Goal: Transaction & Acquisition: Subscribe to service/newsletter

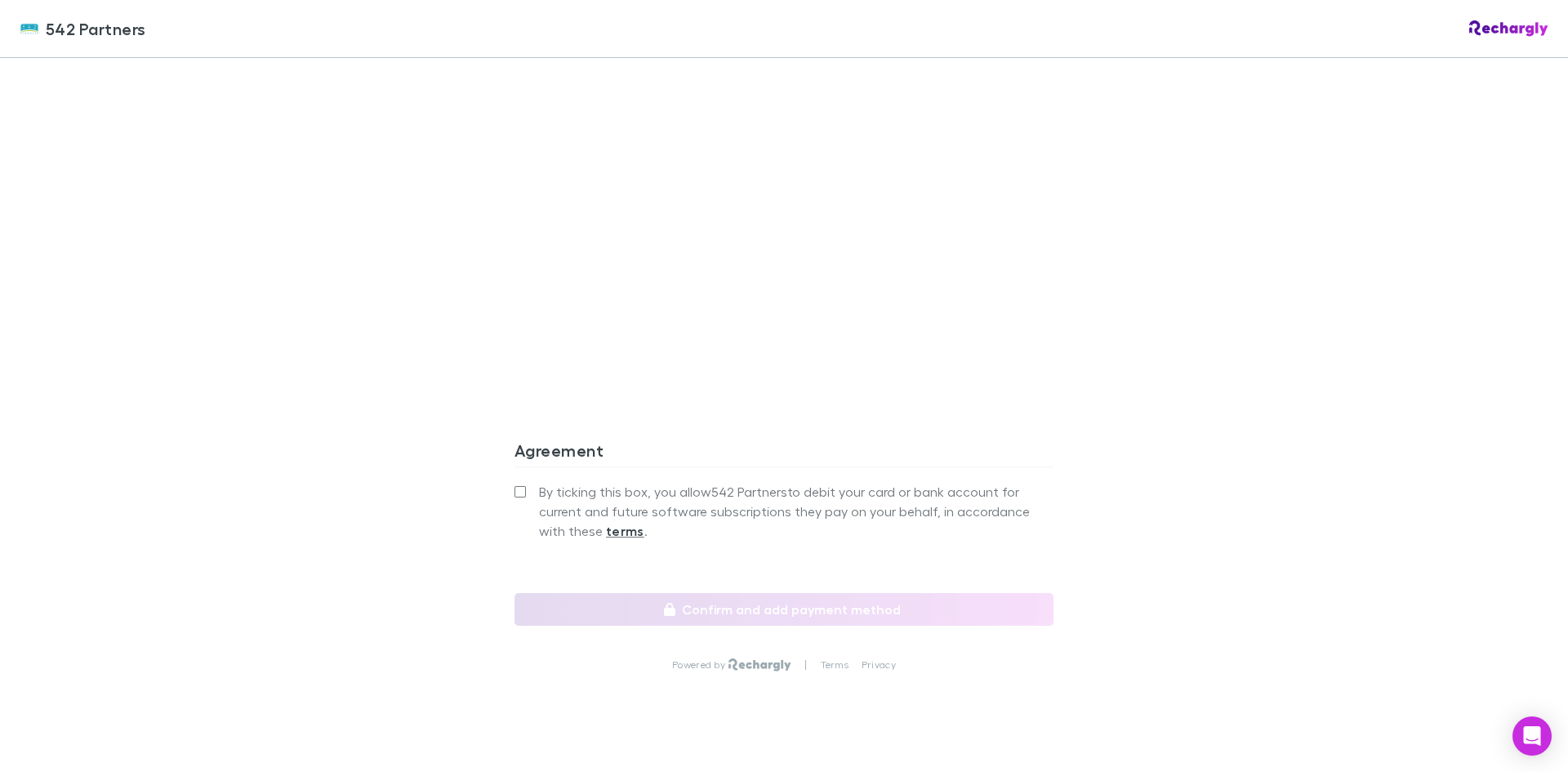
scroll to position [1327, 0]
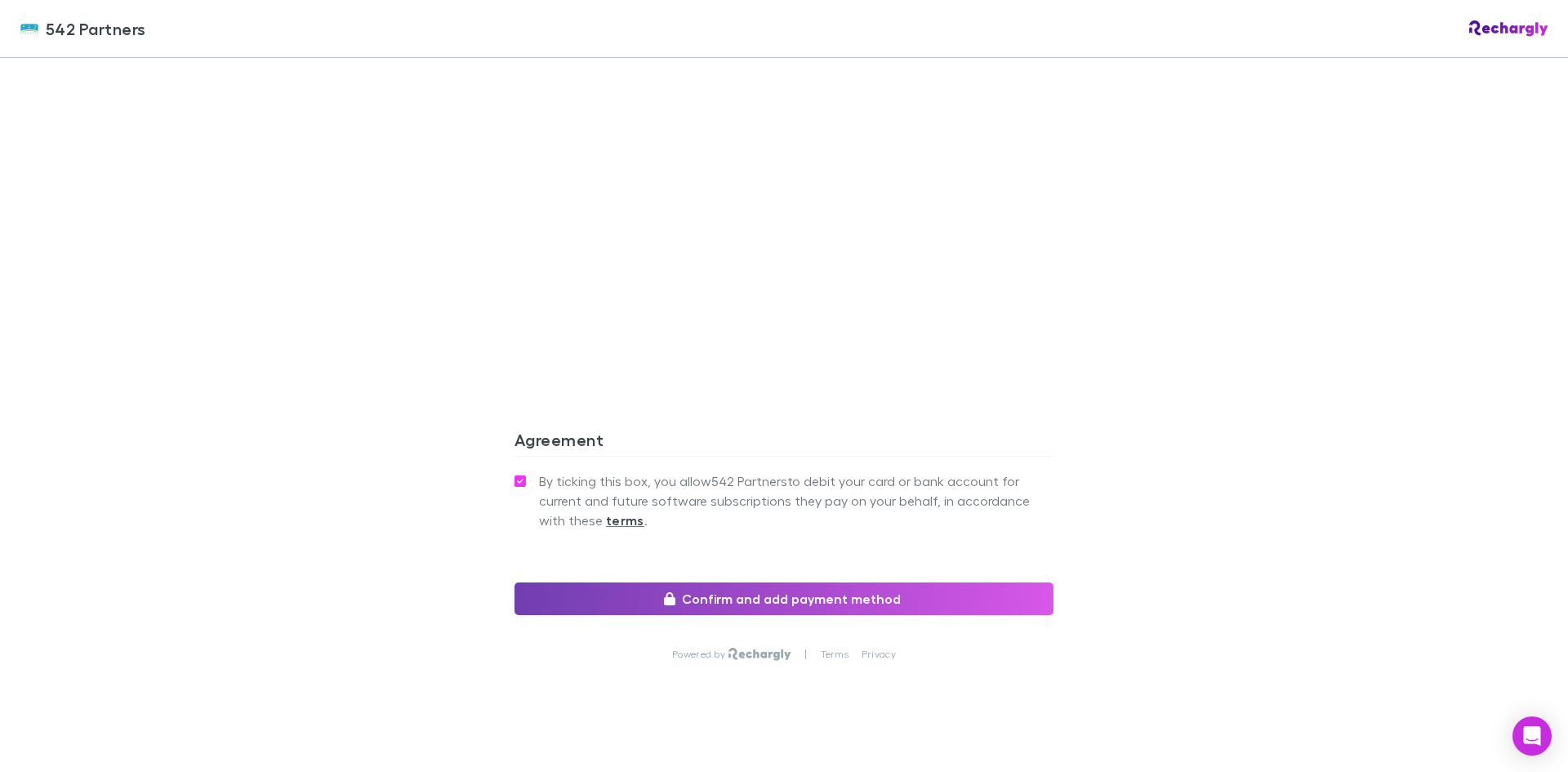
drag, startPoint x: 750, startPoint y: 573, endPoint x: 768, endPoint y: 574, distance: 18.0
click at [753, 582] on button "Confirm and add payment method" at bounding box center [784, 598] width 539 height 32
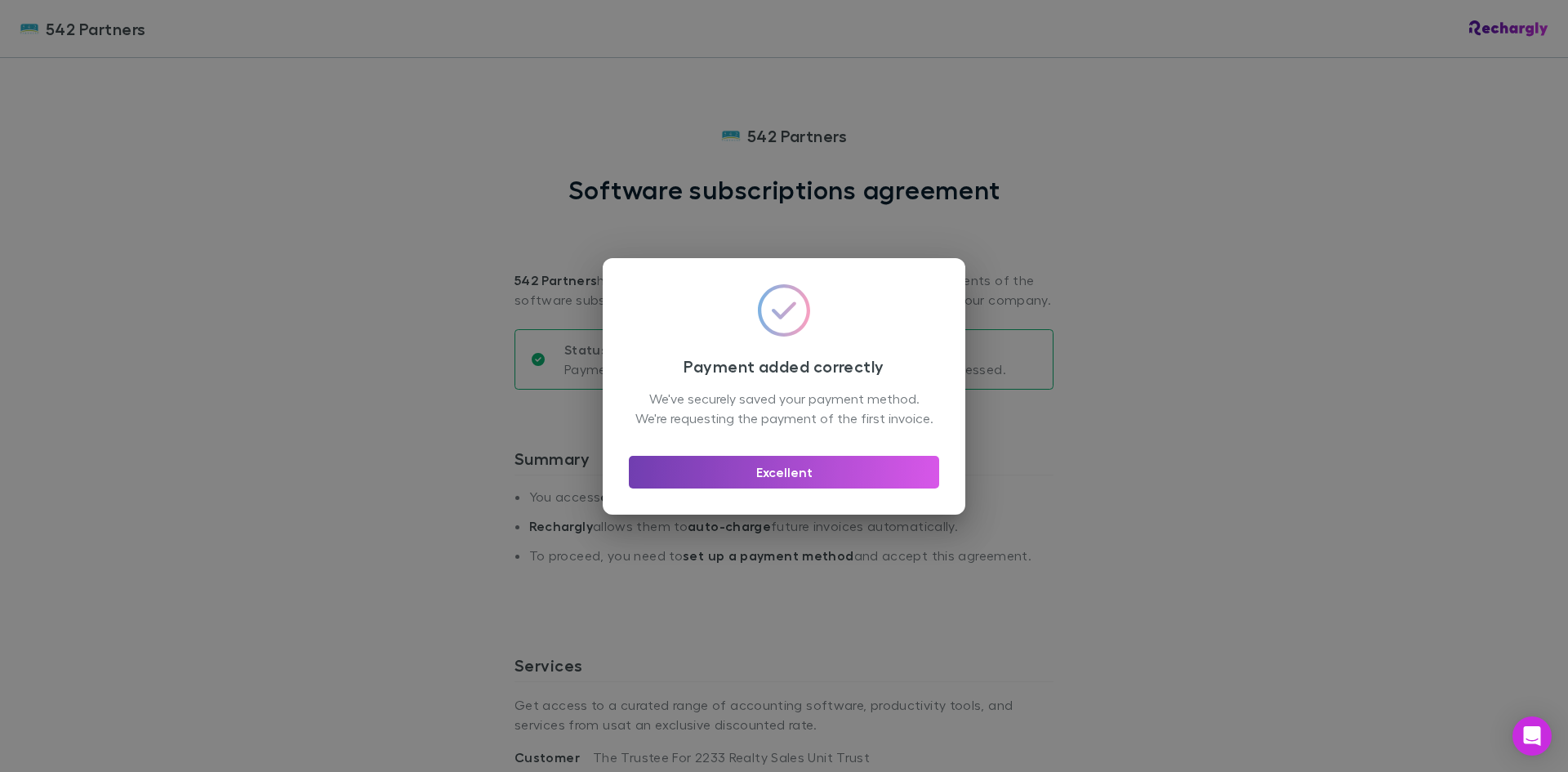
click at [804, 479] on button "Excellent" at bounding box center [784, 472] width 310 height 32
